Goal: Book appointment/travel/reservation

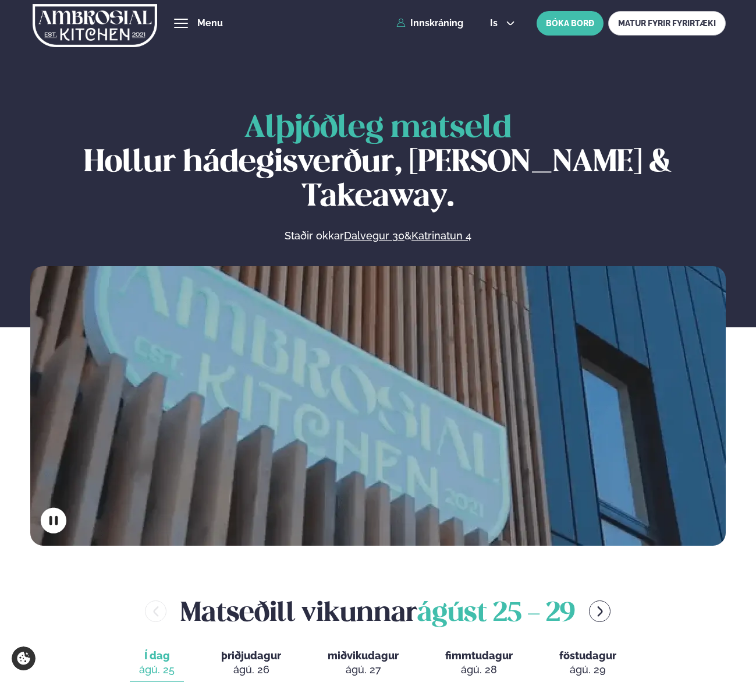
scroll to position [408, 0]
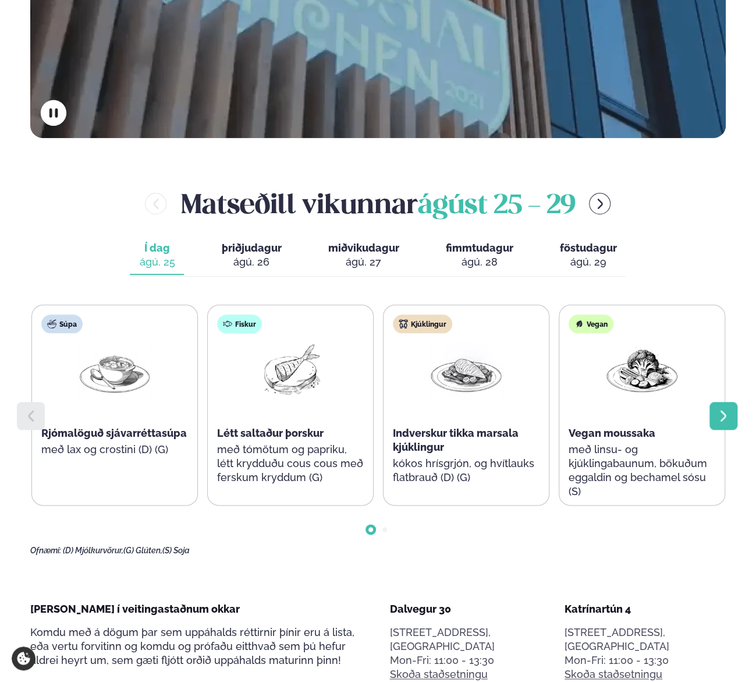
click at [717, 409] on icon at bounding box center [724, 416] width 14 height 14
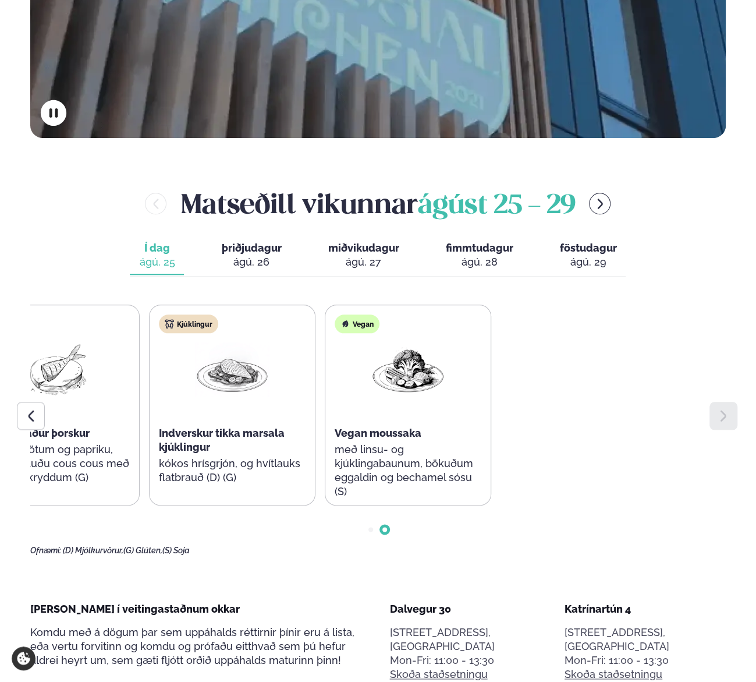
click at [717, 409] on icon at bounding box center [724, 416] width 14 height 14
click at [253, 255] on div "ágú. 26" at bounding box center [251, 262] width 60 height 14
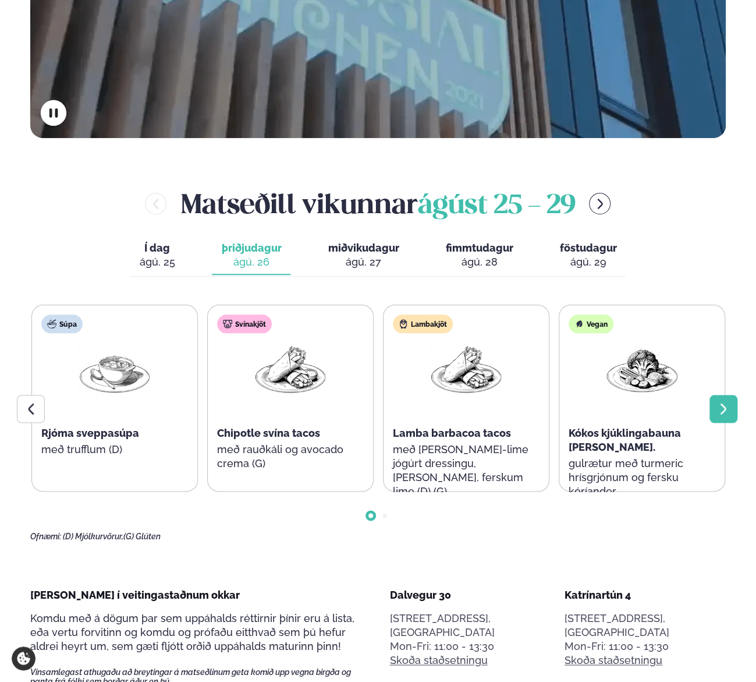
click at [715, 395] on div at bounding box center [724, 409] width 28 height 28
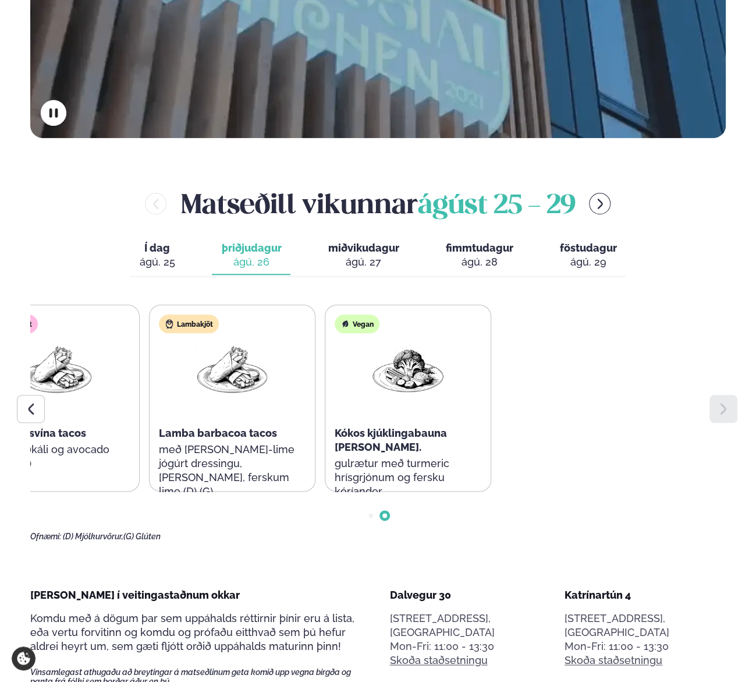
click at [715, 395] on div at bounding box center [724, 409] width 28 height 28
click at [366, 255] on div "ágú. 27" at bounding box center [363, 262] width 71 height 14
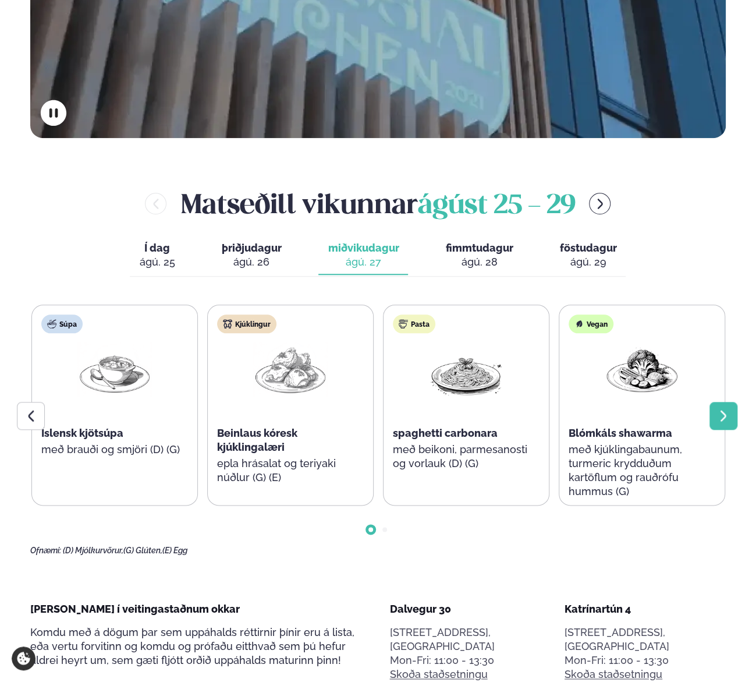
click at [721, 409] on icon at bounding box center [724, 416] width 14 height 14
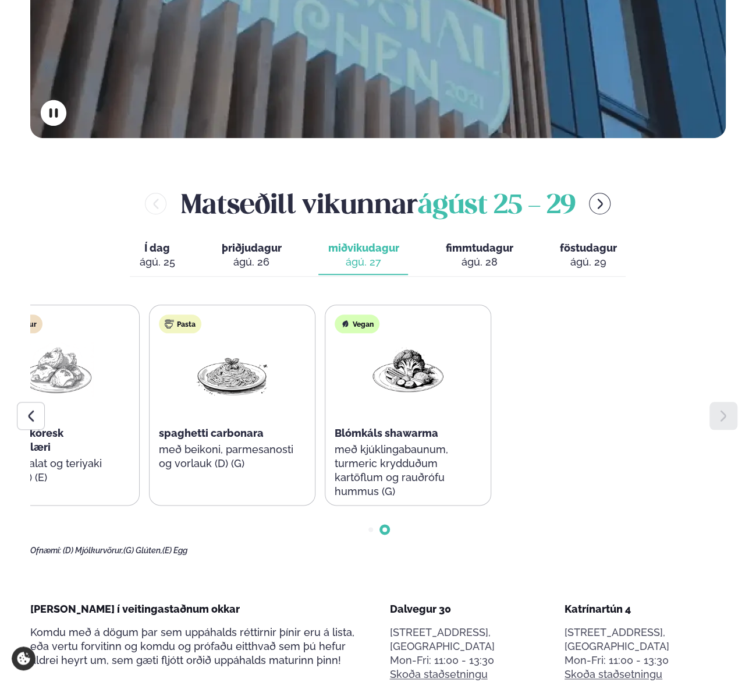
click at [721, 409] on icon at bounding box center [724, 416] width 14 height 14
click at [497, 255] on div "ágú. 28" at bounding box center [479, 262] width 68 height 14
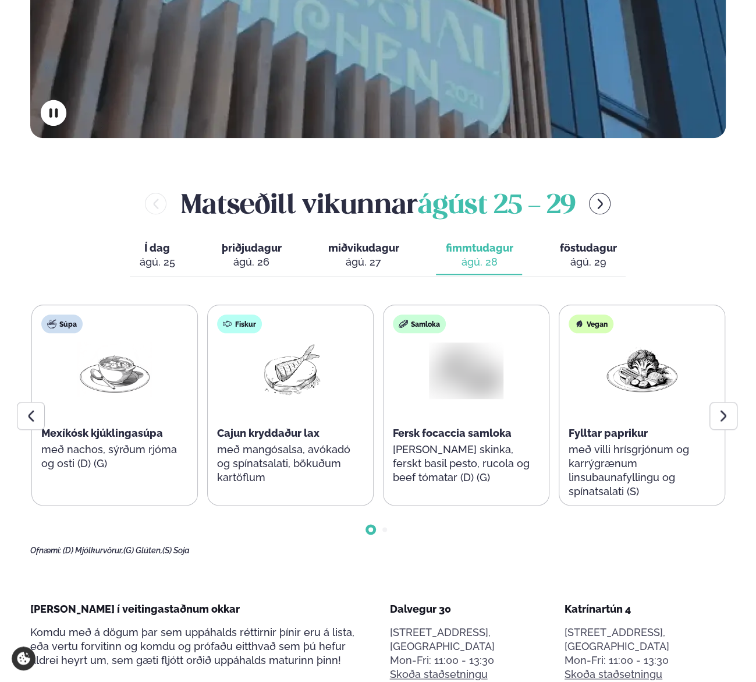
click at [339, 255] on div "ágú. 27" at bounding box center [363, 262] width 71 height 14
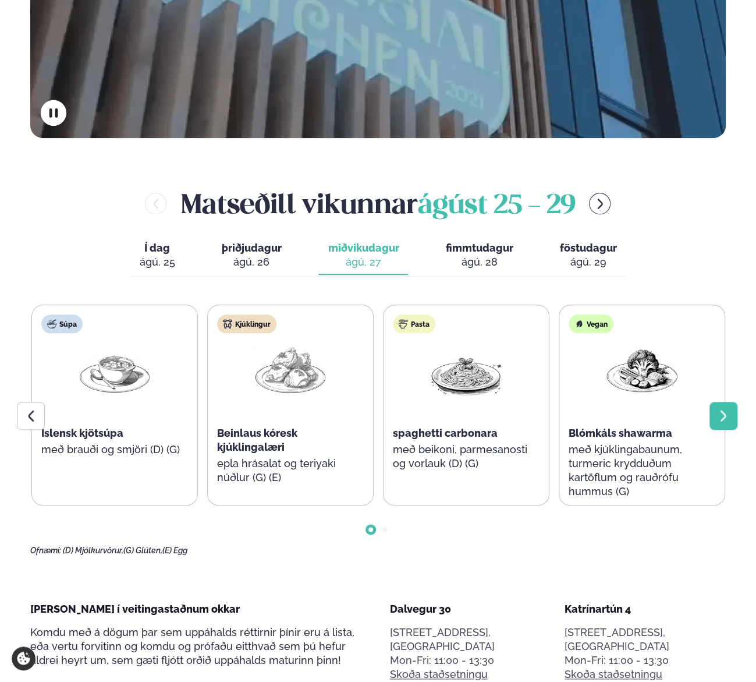
click at [720, 409] on icon at bounding box center [724, 416] width 14 height 14
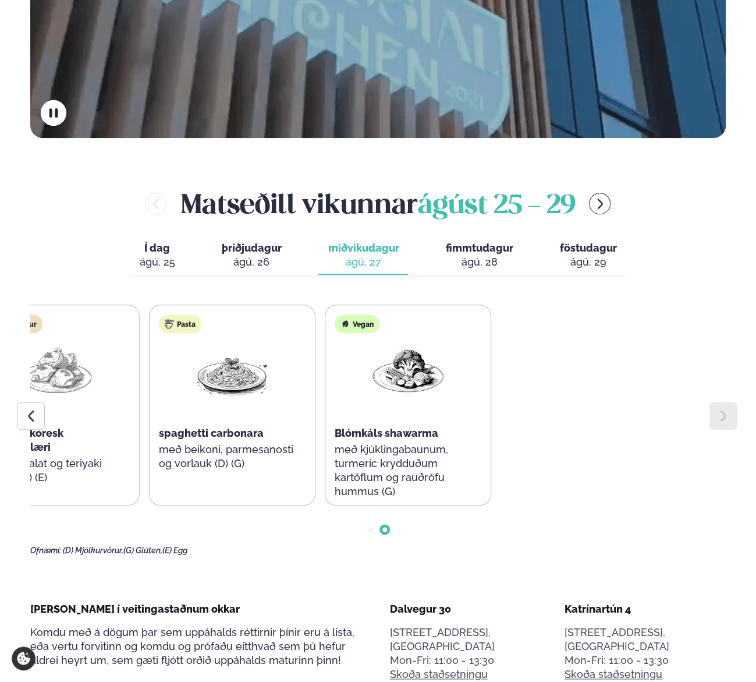
click at [720, 409] on icon at bounding box center [724, 416] width 14 height 14
click at [34, 409] on icon at bounding box center [31, 416] width 14 height 14
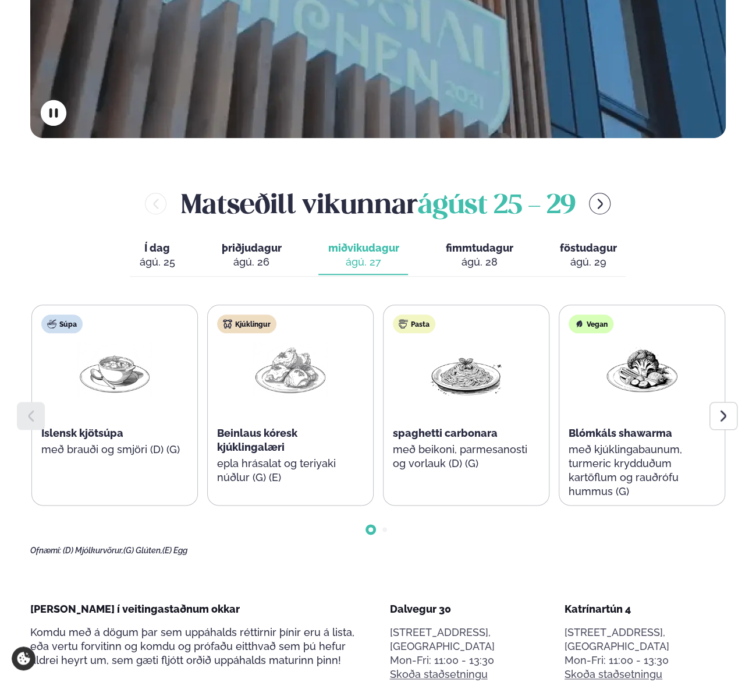
click at [34, 409] on icon at bounding box center [31, 416] width 14 height 14
click at [389, 505] on div at bounding box center [378, 519] width 696 height 29
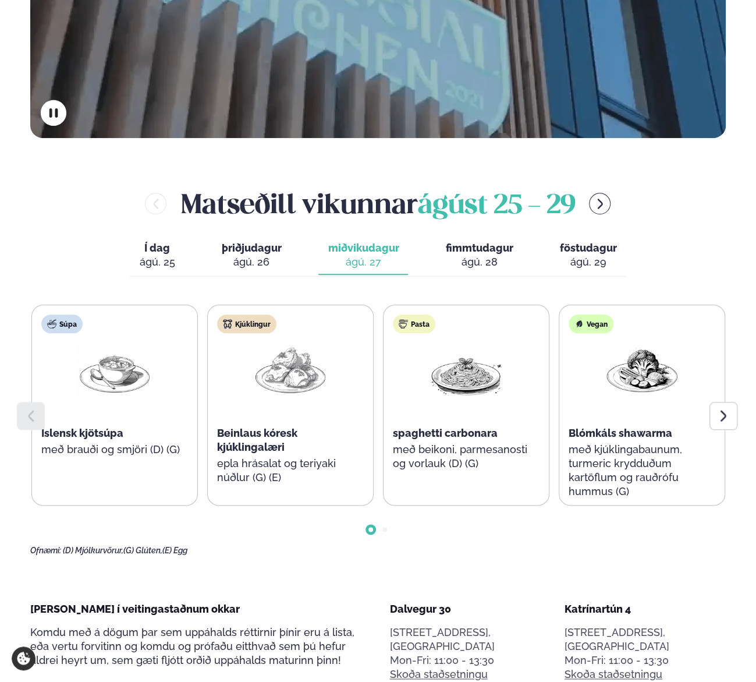
click at [382, 505] on div at bounding box center [378, 519] width 696 height 29
click at [728, 409] on icon at bounding box center [724, 416] width 14 height 14
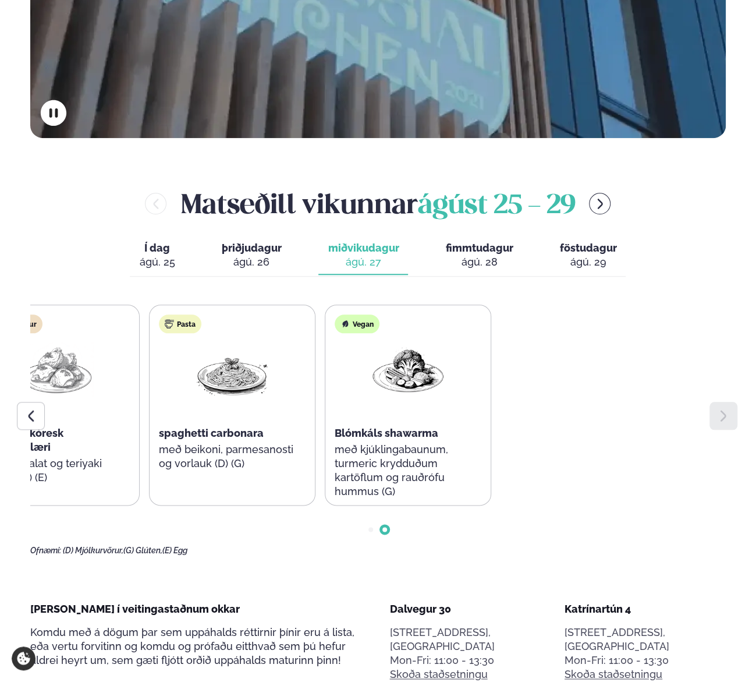
click at [729, 409] on icon at bounding box center [724, 416] width 14 height 14
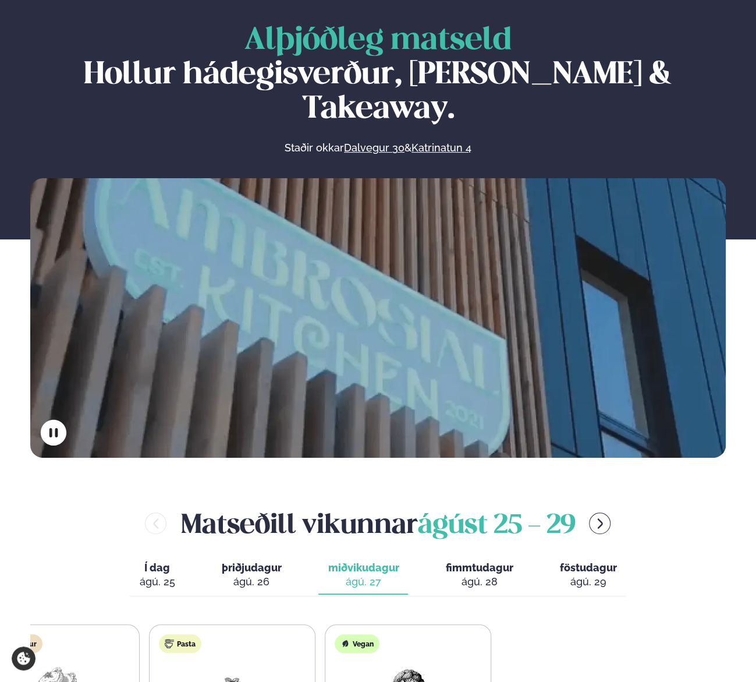
scroll to position [0, 0]
